Goal: Information Seeking & Learning: Learn about a topic

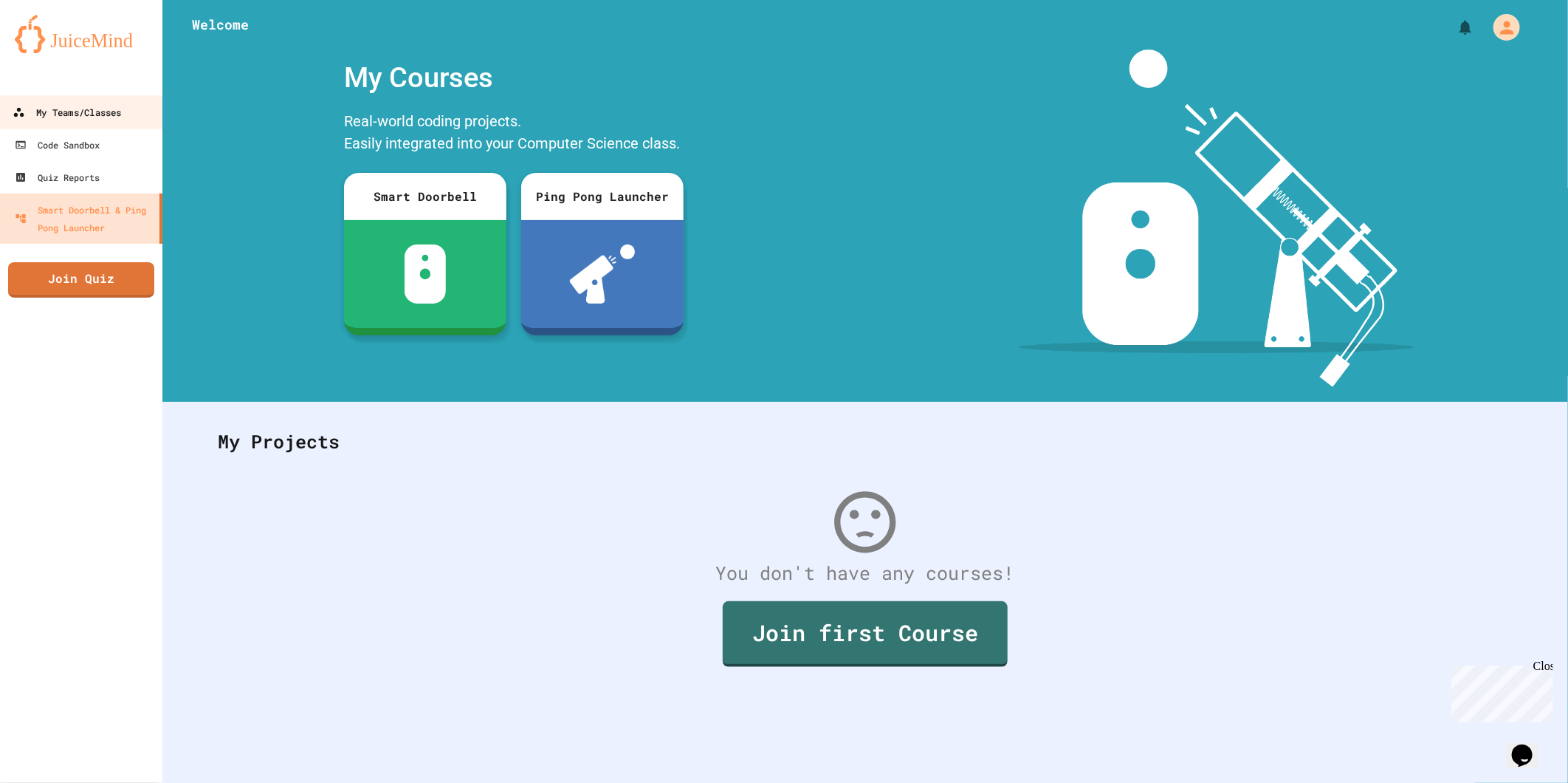
click at [99, 110] on div "My Teams/Classes" at bounding box center [67, 113] width 109 height 19
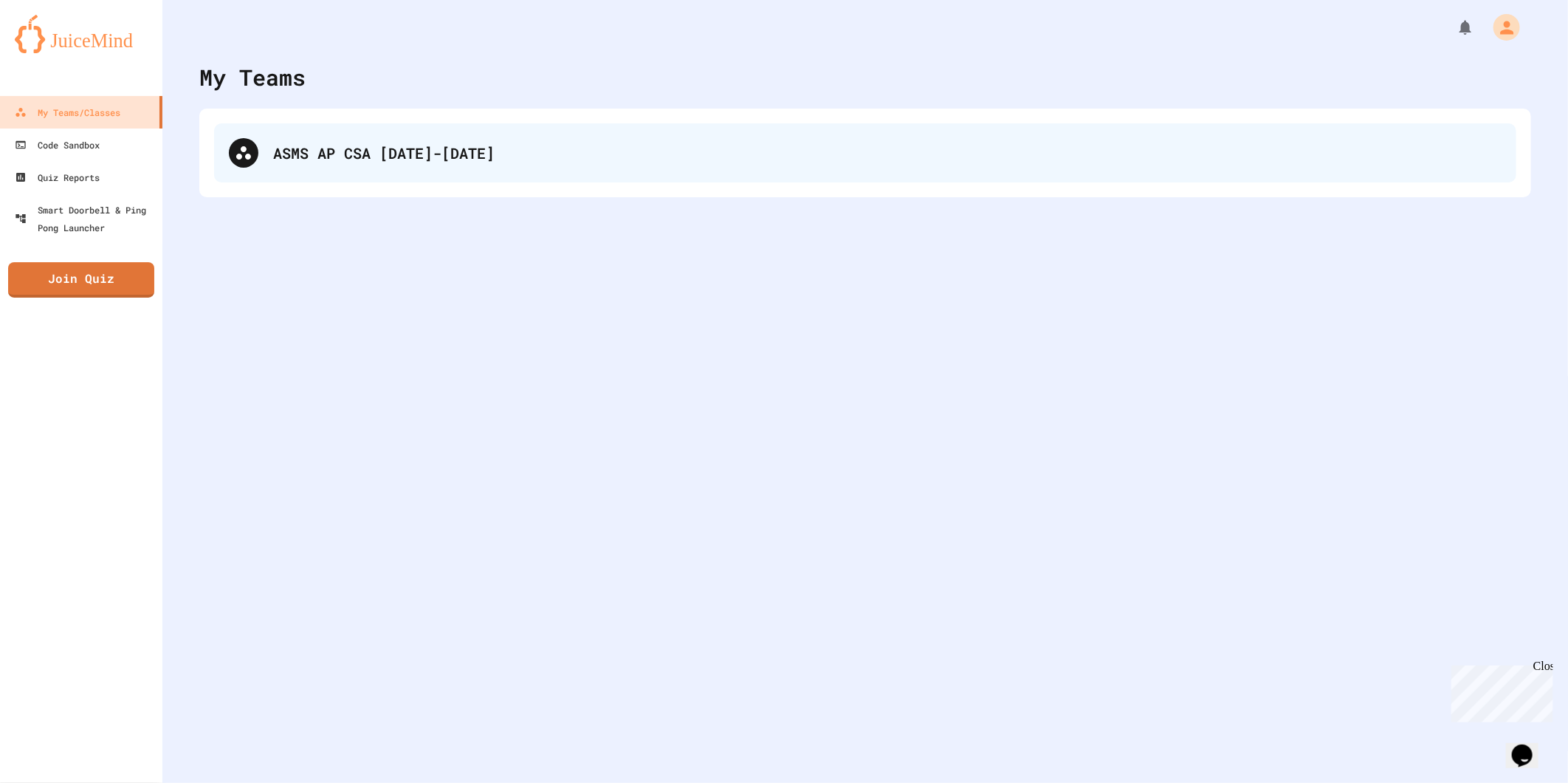
click at [266, 144] on div "ASMS AP CSA [DATE]-[DATE]" at bounding box center [865, 153] width 1303 height 59
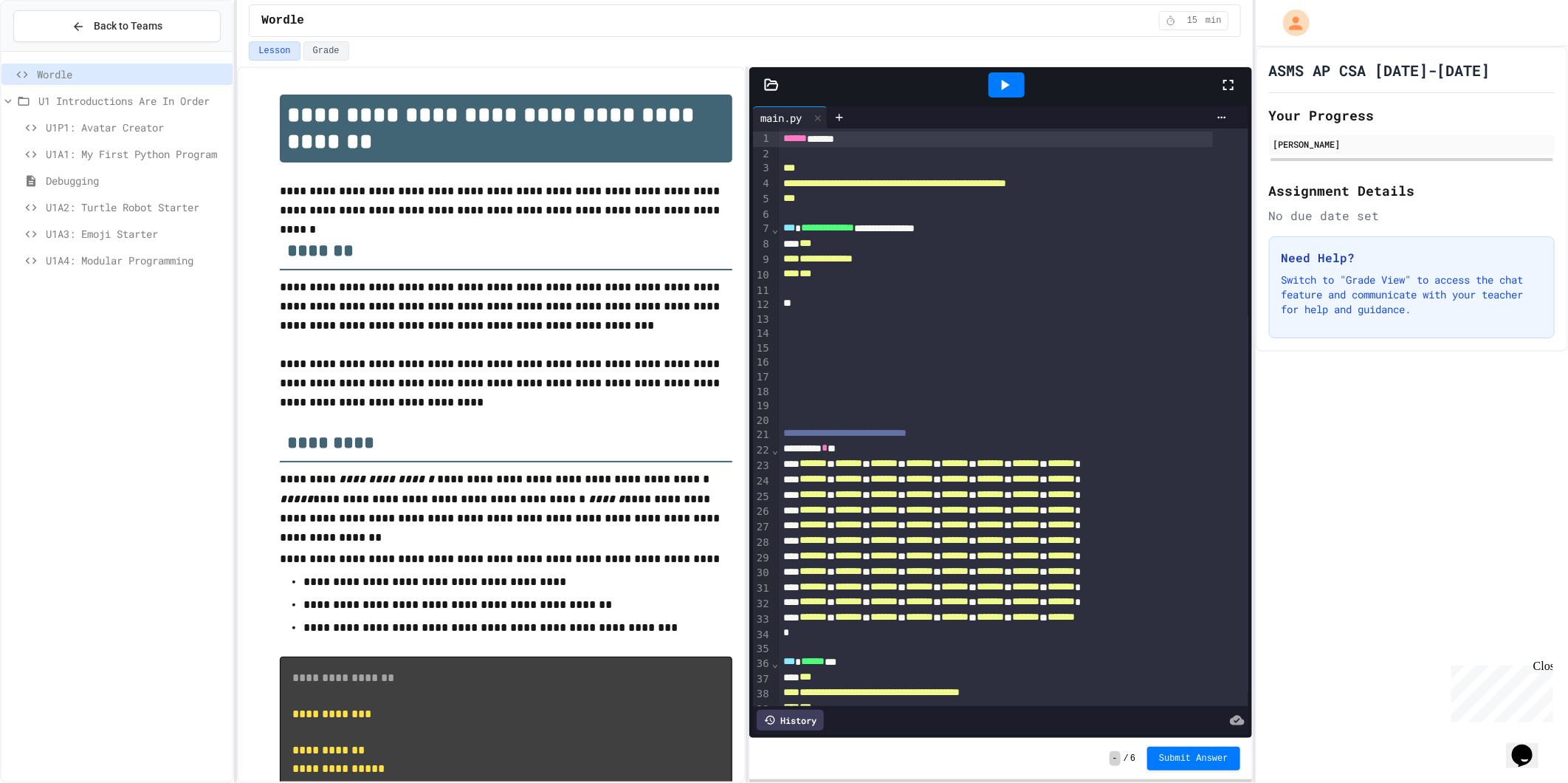
drag, startPoint x: 131, startPoint y: 402, endPoint x: 94, endPoint y: 388, distance: 39.6
click at [94, 388] on div "Wordle U1 Introductions Are In Order U1P1: Avatar Creator U1A1: My First Python…" at bounding box center [117, 416] width 231 height 719
click at [109, 128] on span "U1P1: Avatar Creator" at bounding box center [136, 128] width 181 height 16
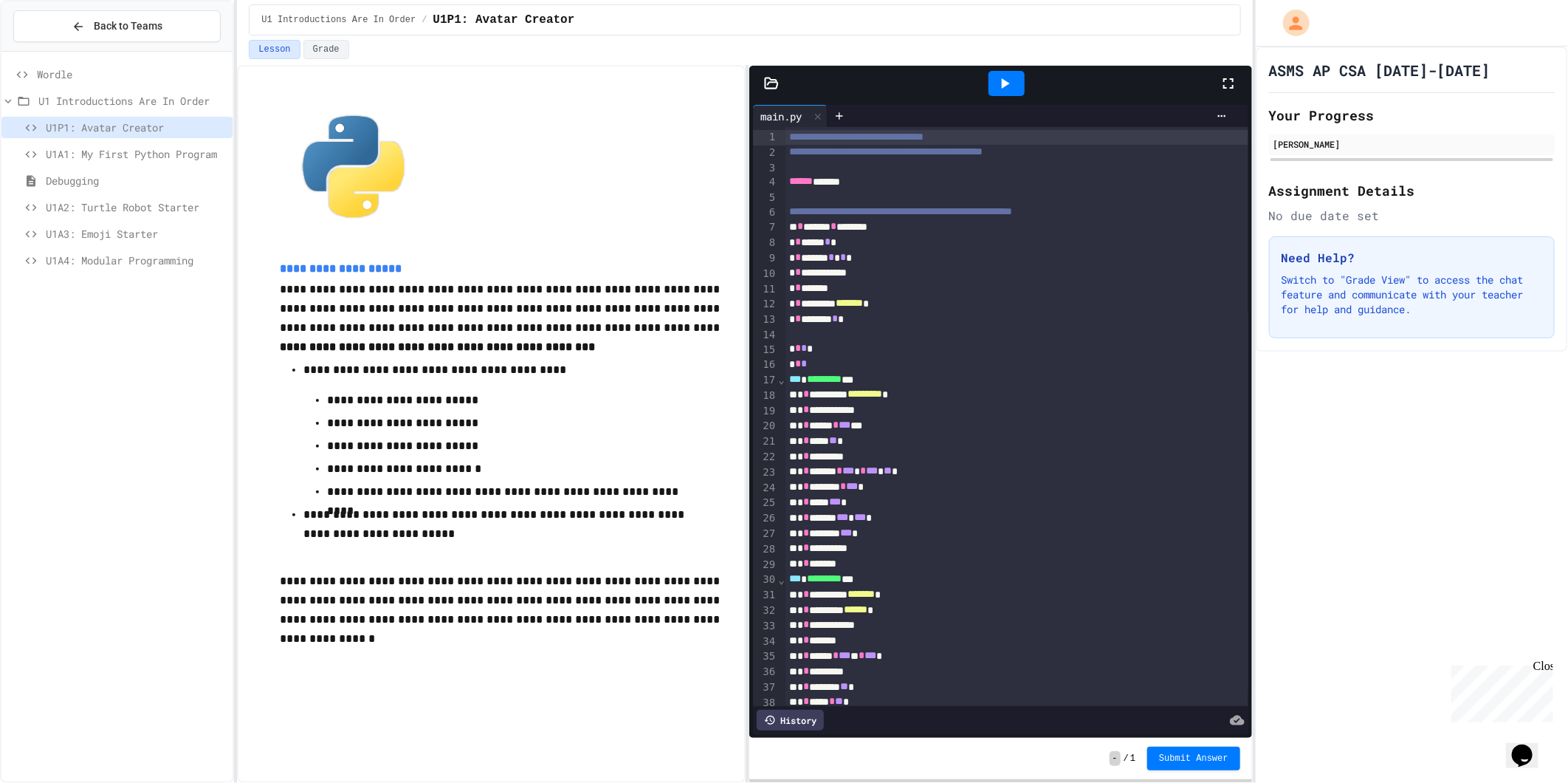
click at [995, 93] on div at bounding box center [1007, 83] width 37 height 25
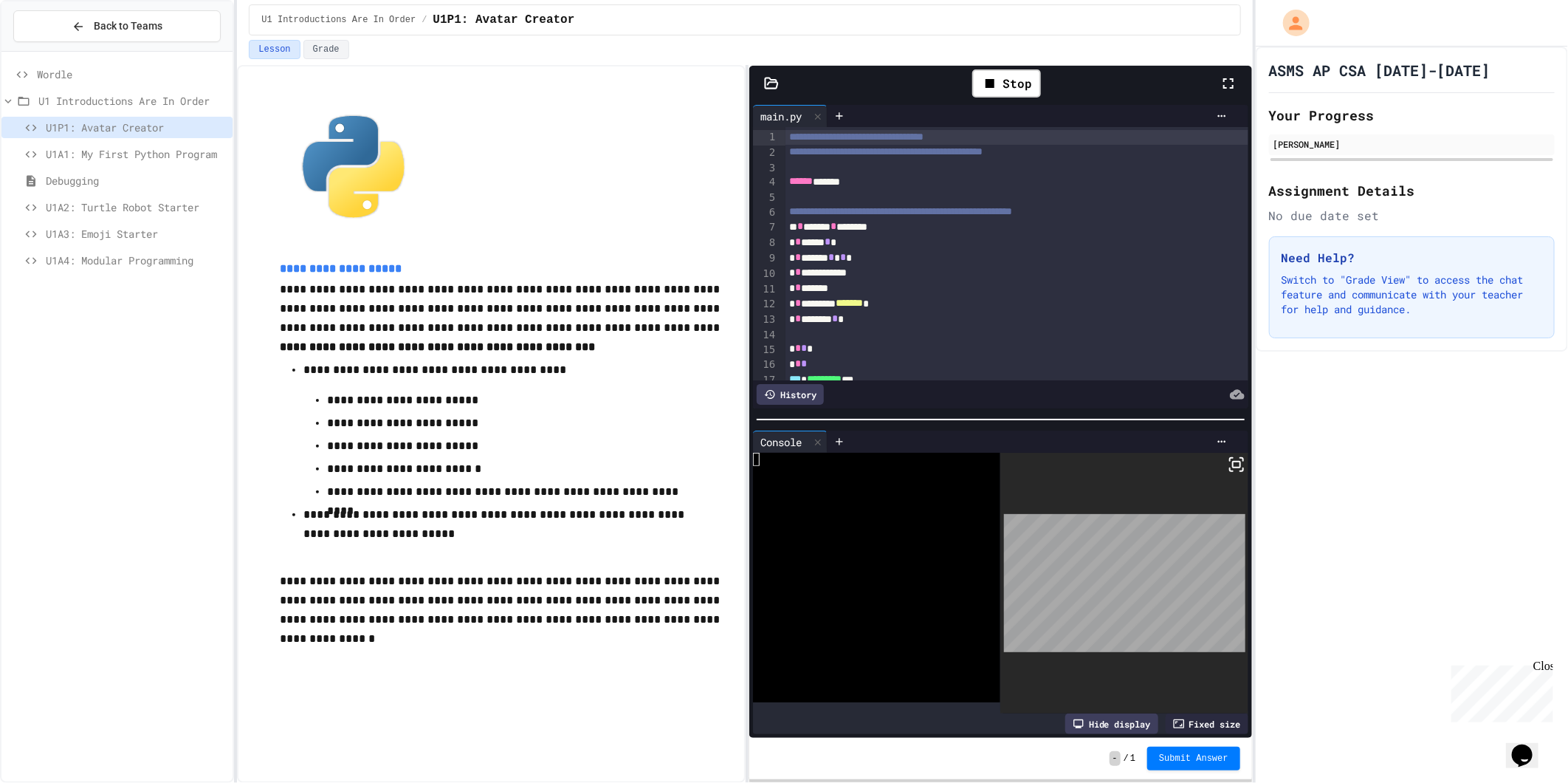
click at [1228, 462] on icon at bounding box center [1236, 464] width 18 height 18
click at [104, 190] on div "Debugging" at bounding box center [117, 183] width 231 height 26
click at [90, 183] on span "Debugging" at bounding box center [136, 180] width 181 height 16
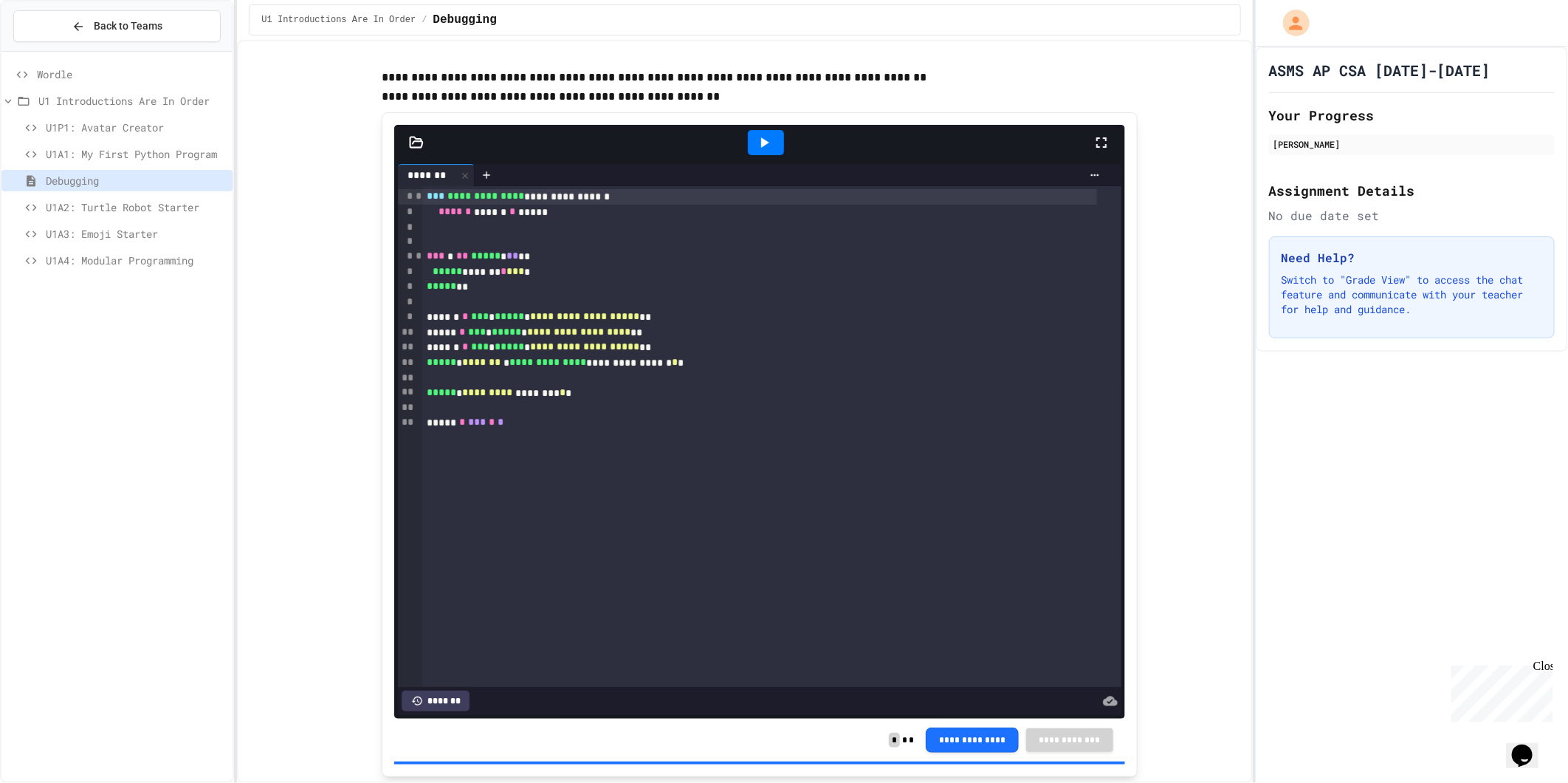
click at [127, 146] on span "U1A1: My First Python Program" at bounding box center [136, 154] width 181 height 16
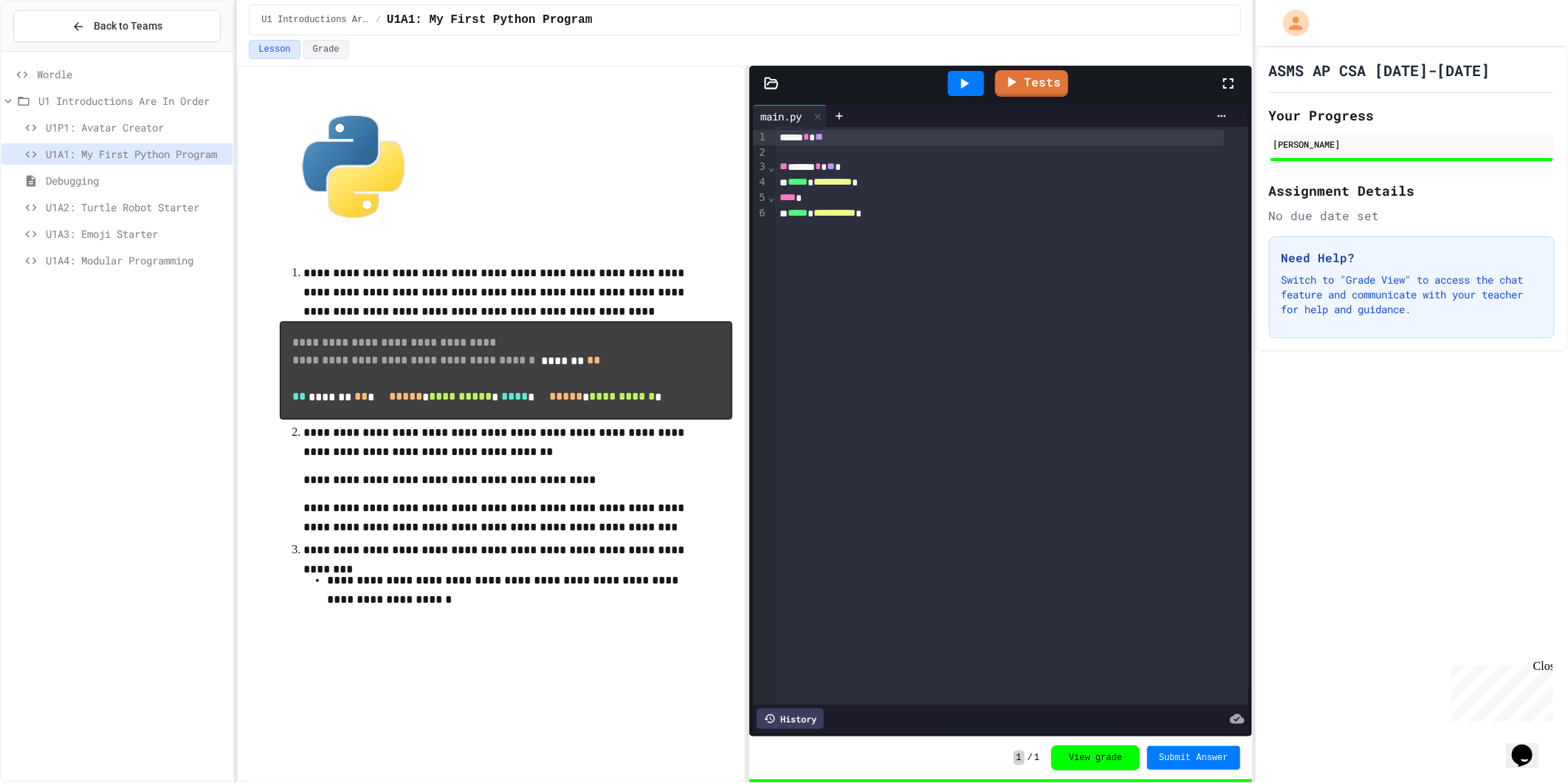
click at [105, 257] on span "U1A4: Modular Programming" at bounding box center [136, 260] width 181 height 16
